Goal: Navigation & Orientation: Find specific page/section

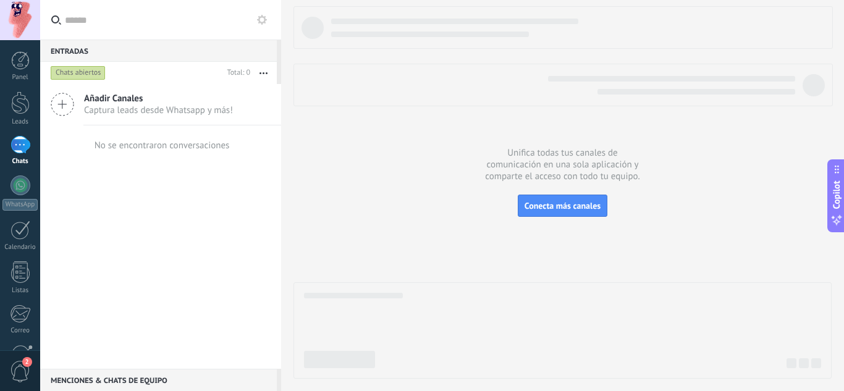
click at [24, 141] on div at bounding box center [20, 145] width 20 height 18
click at [17, 196] on link "WhatsApp" at bounding box center [20, 192] width 40 height 35
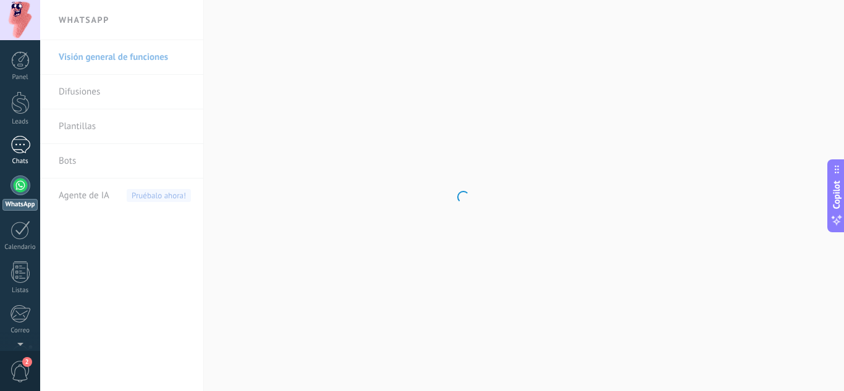
click at [18, 148] on div at bounding box center [20, 145] width 20 height 18
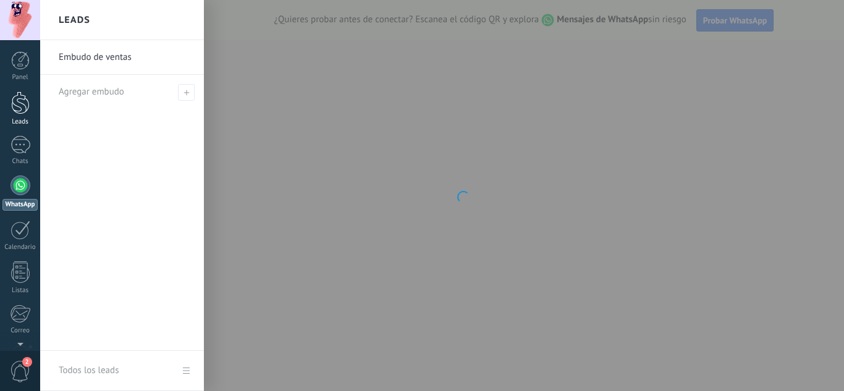
click at [22, 107] on div at bounding box center [20, 102] width 19 height 23
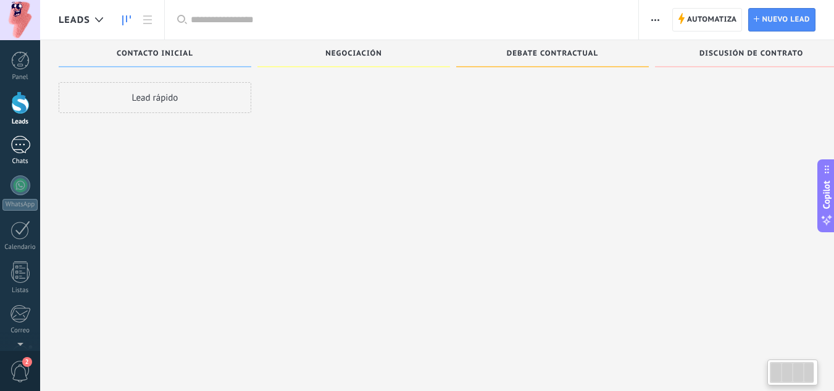
click at [18, 140] on div at bounding box center [20, 145] width 20 height 18
